Goal: Task Accomplishment & Management: Manage account settings

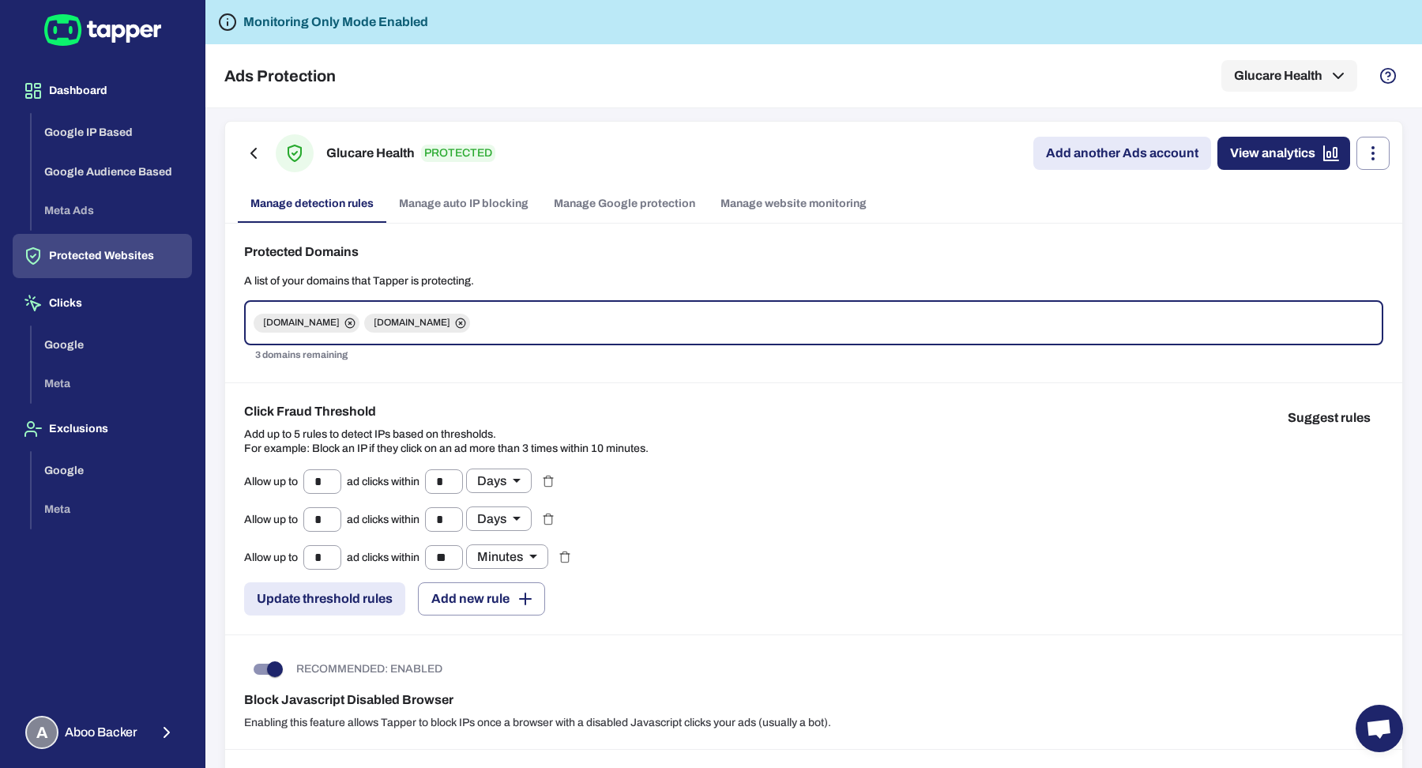
scroll to position [771, 0]
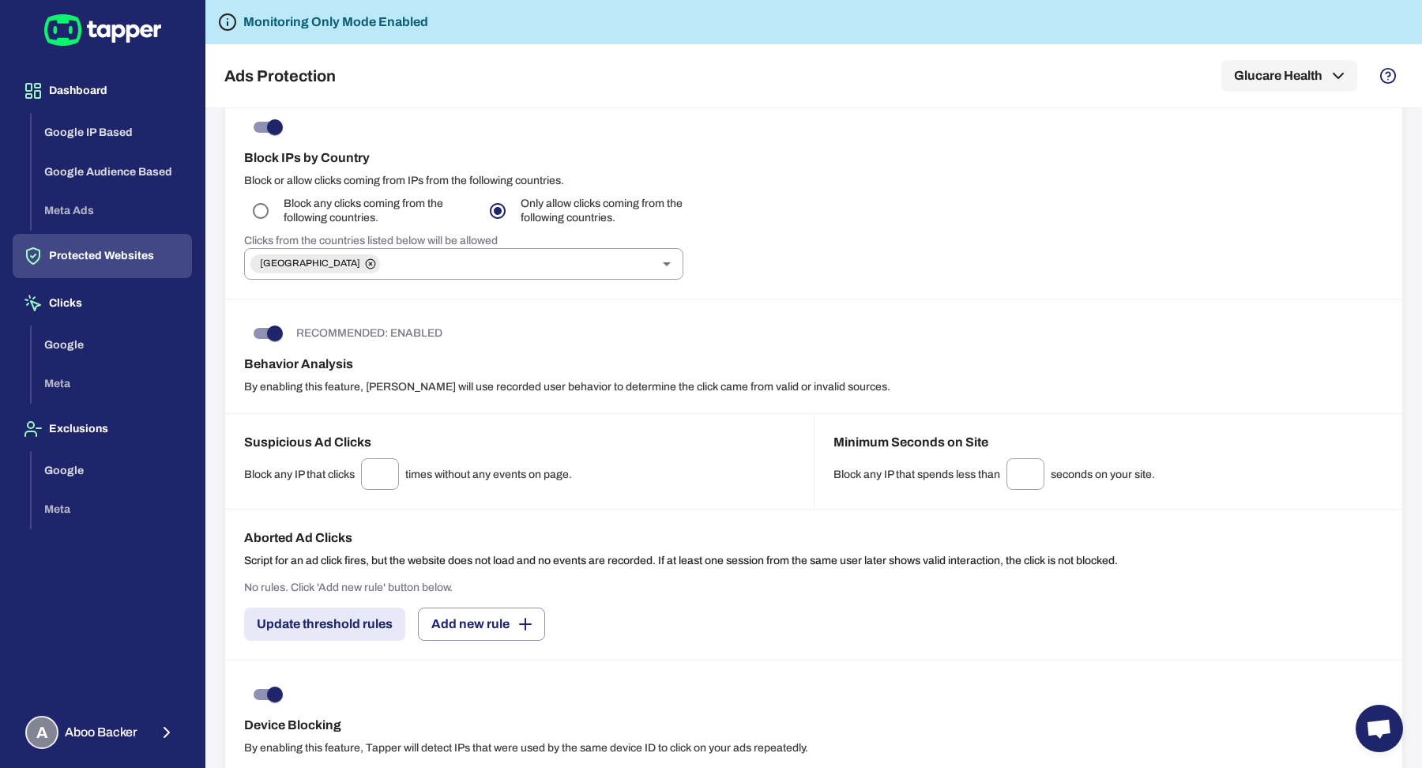
click at [66, 59] on div "Dashboard Google IP Based Google Audience Based Meta Ads Protected Websites Cli…" at bounding box center [102, 384] width 205 height 768
click at [66, 87] on button "Dashboard" at bounding box center [102, 91] width 179 height 44
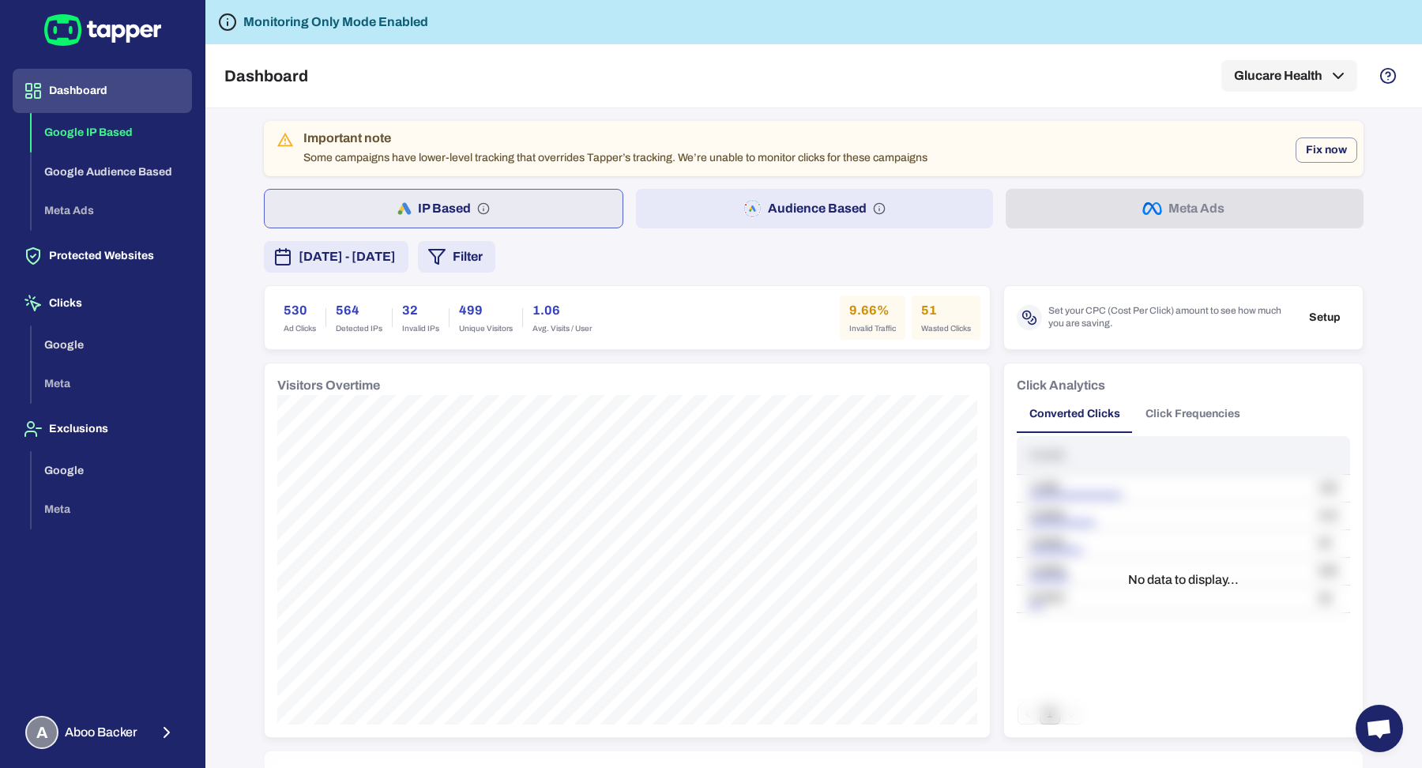
click at [1332, 311] on button "Setup" at bounding box center [1325, 318] width 51 height 24
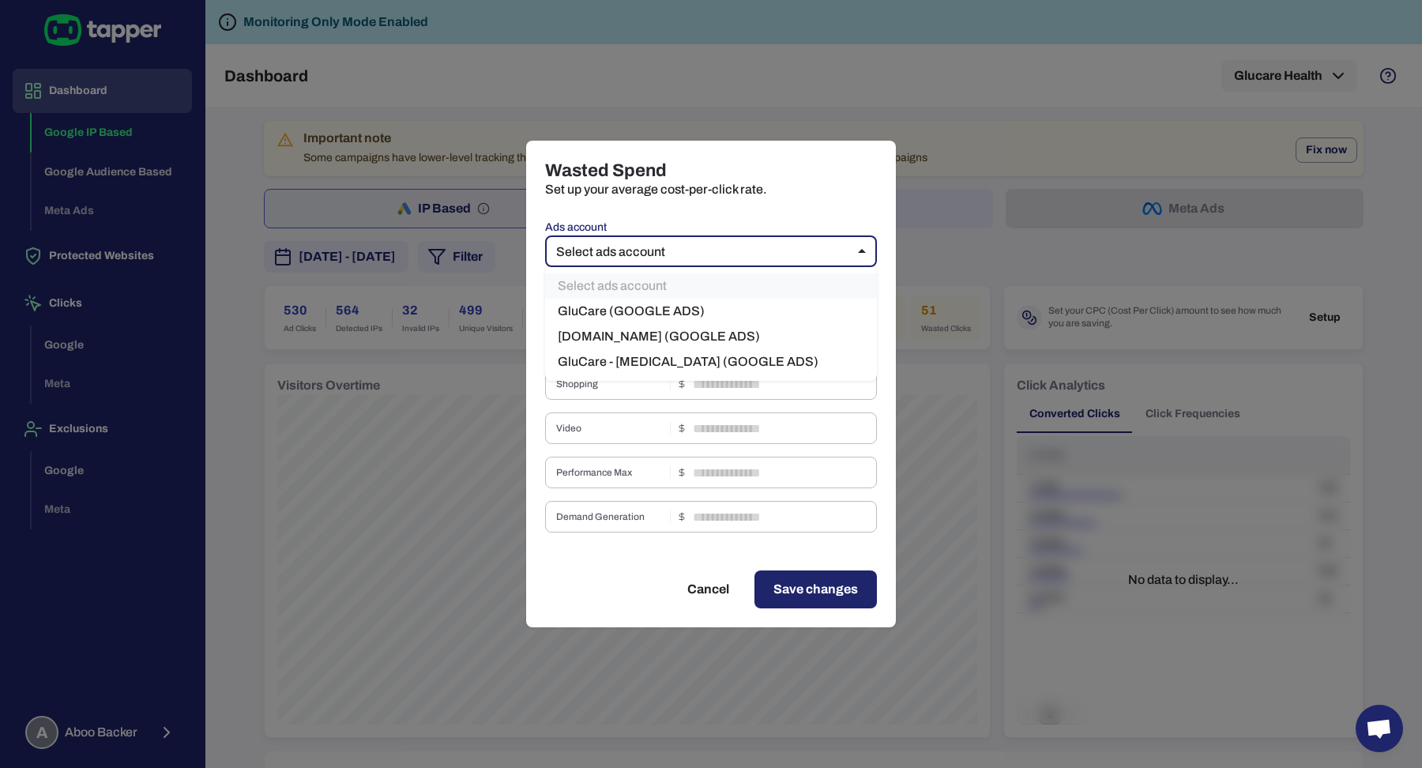
click at [825, 255] on body "Dashboard Google IP Based Google Audience Based Meta Ads Protected Websites Cli…" at bounding box center [711, 384] width 1422 height 768
click at [386, 254] on div at bounding box center [711, 384] width 1422 height 768
click at [572, 257] on body "Dashboard Google IP Based Google Audience Based Meta Ads Protected Websites Cli…" at bounding box center [711, 384] width 1422 height 768
click at [435, 255] on div at bounding box center [711, 384] width 1422 height 768
click at [204, 224] on div "Wasted Spend Set up your average cost-per-click rate. Ads account Select ads ac…" at bounding box center [711, 384] width 1422 height 768
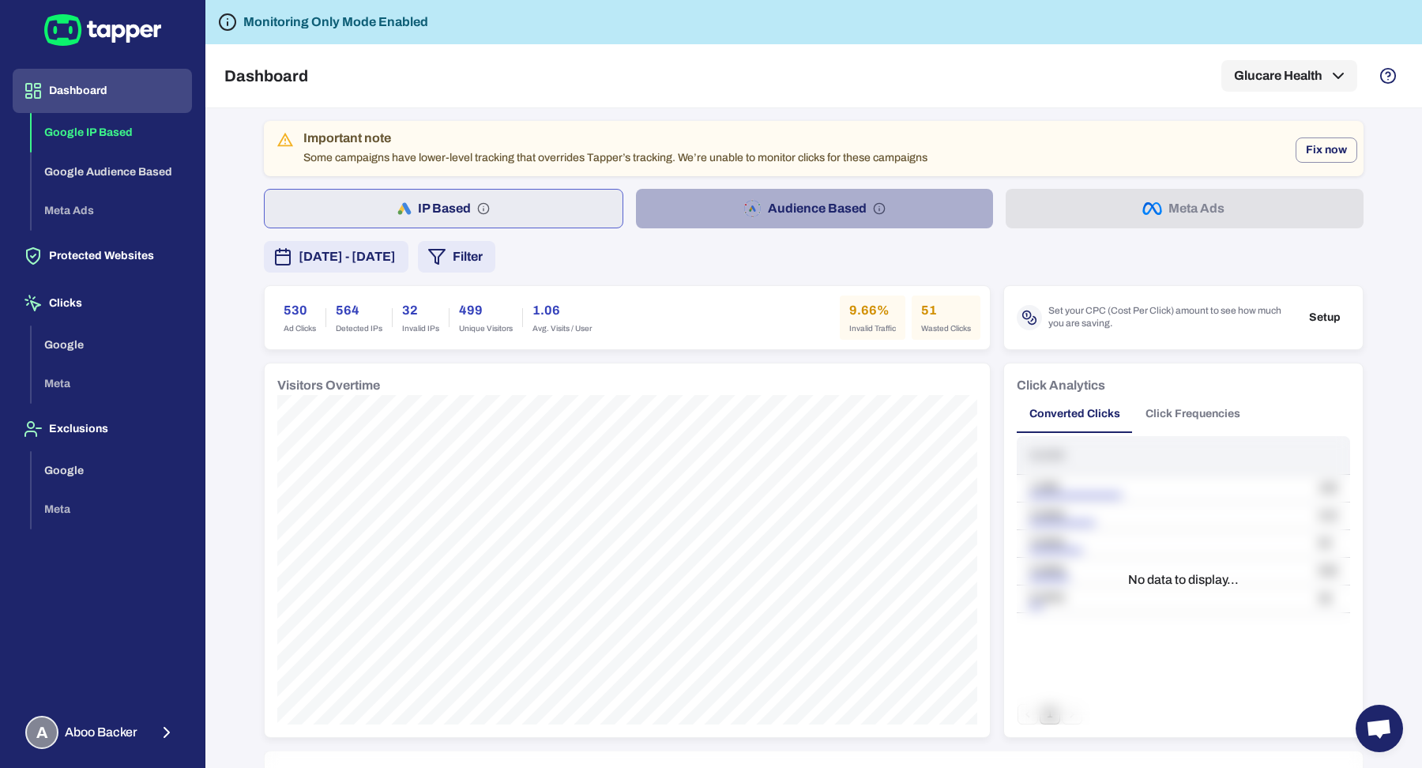
click at [762, 190] on button "Audience Based" at bounding box center [815, 209] width 358 height 40
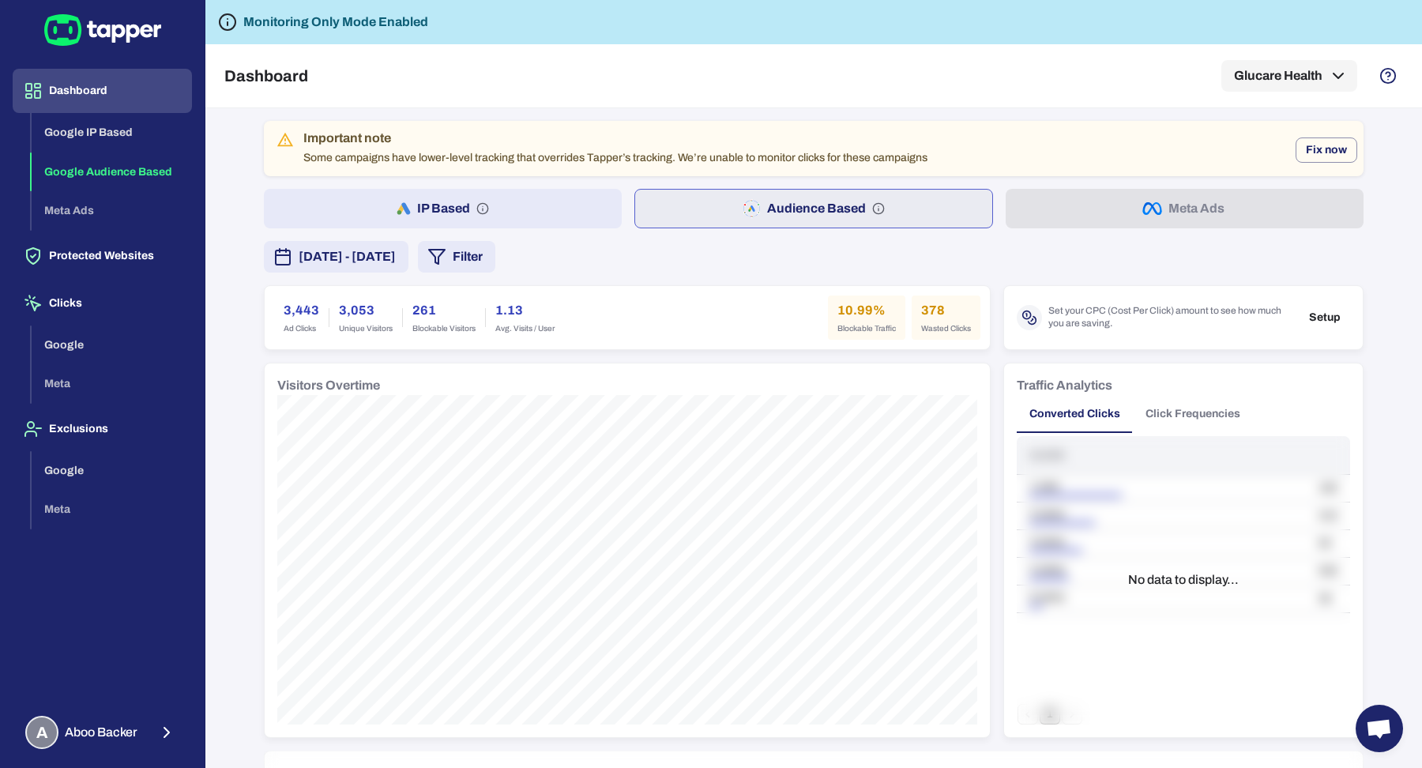
scroll to position [1047, 0]
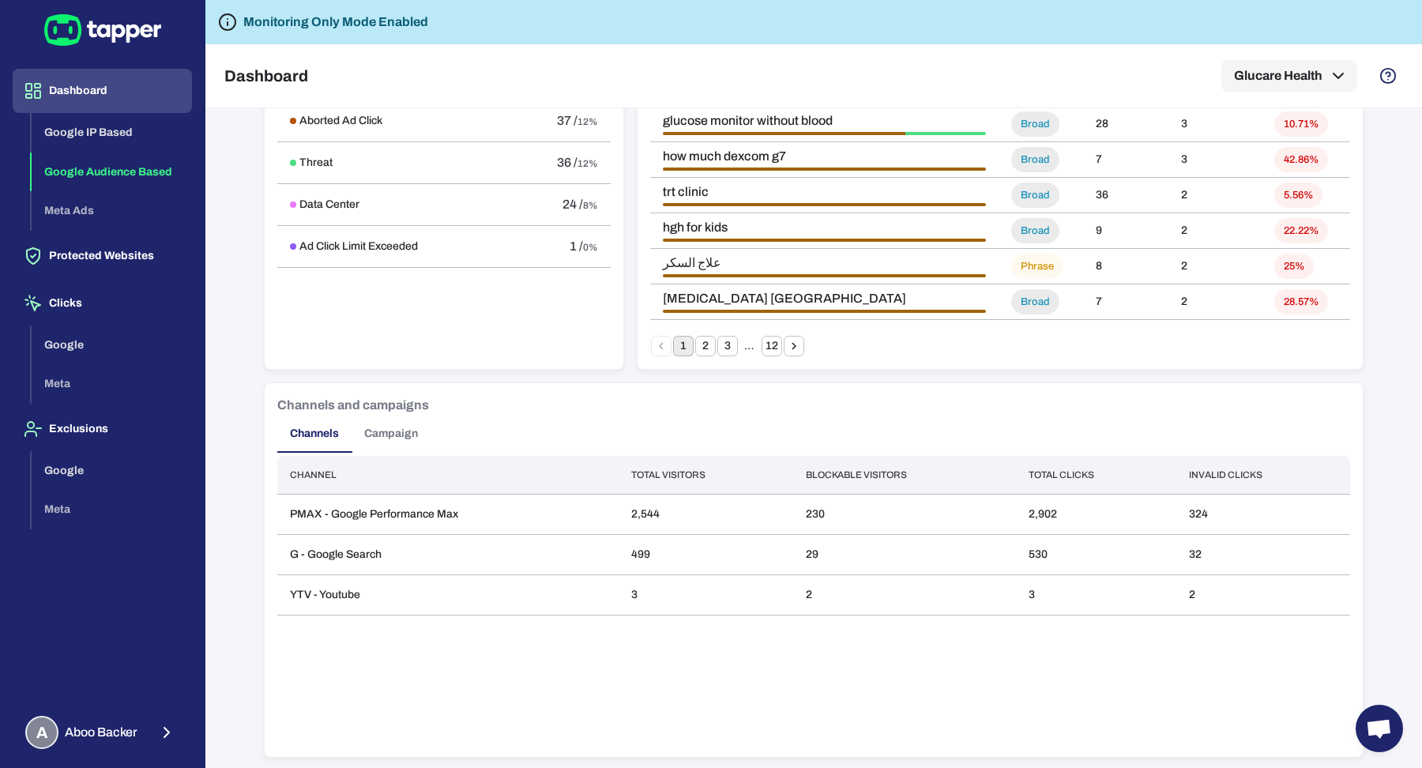
click at [393, 449] on button "Campaign" at bounding box center [391, 434] width 79 height 38
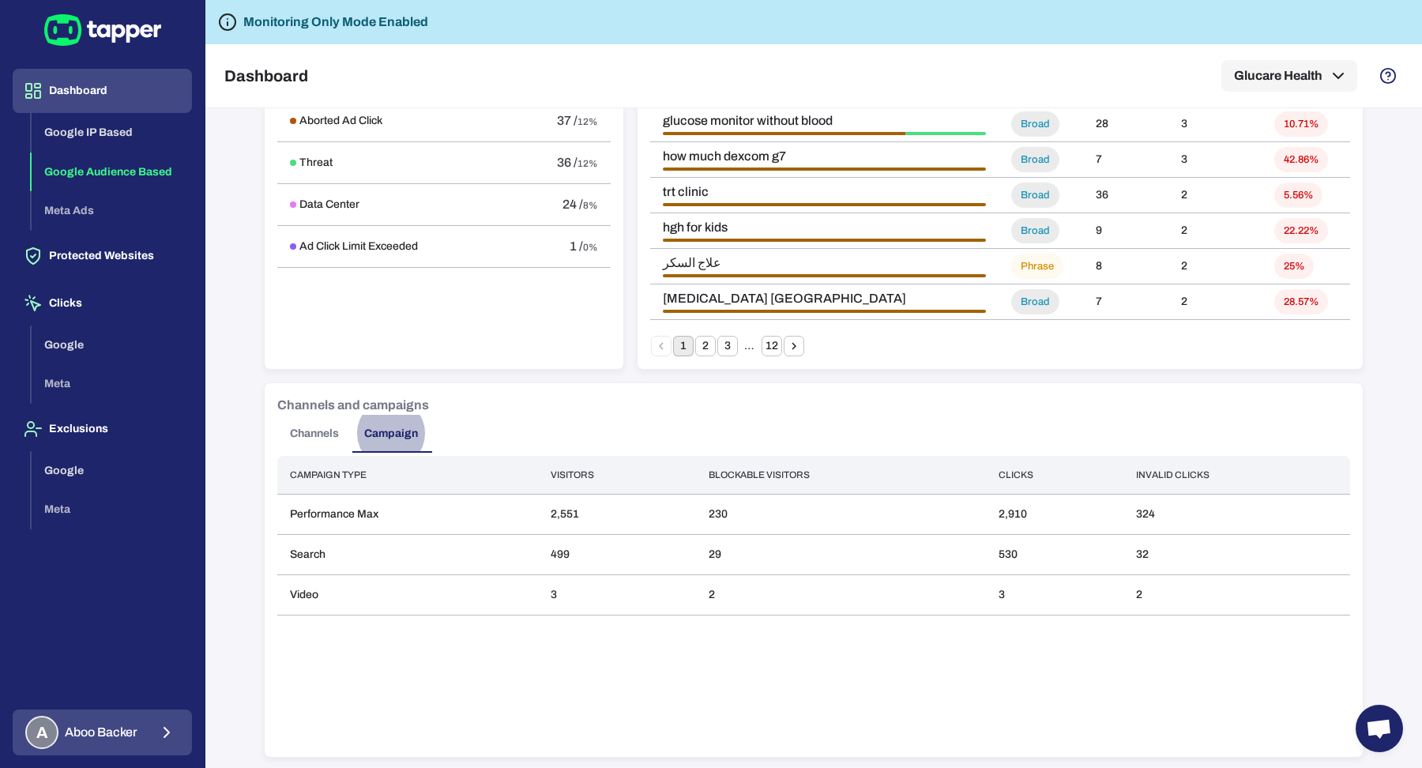
click at [121, 730] on span "Aboo Backer" at bounding box center [101, 733] width 73 height 16
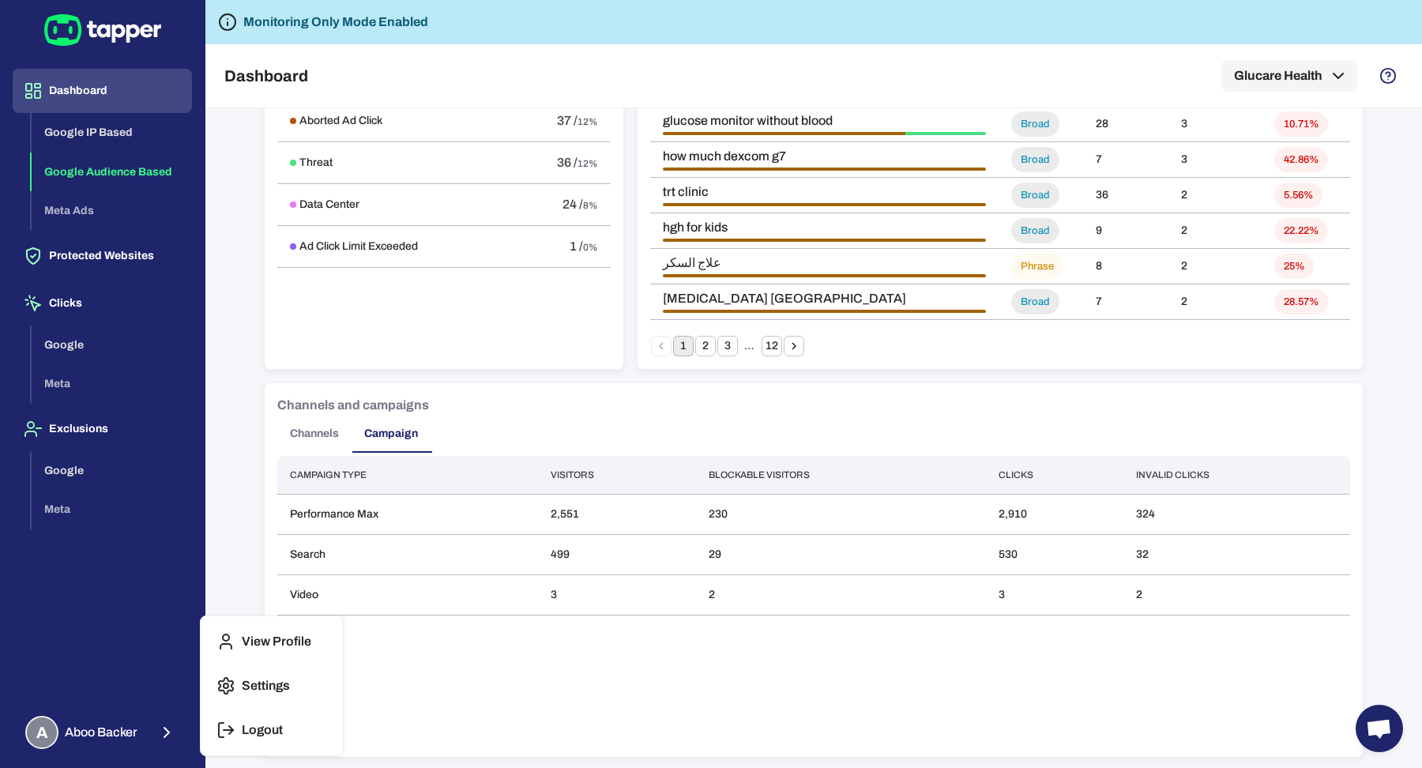
click at [287, 732] on button "Logout" at bounding box center [272, 730] width 130 height 38
